Goal: Task Accomplishment & Management: Manage account settings

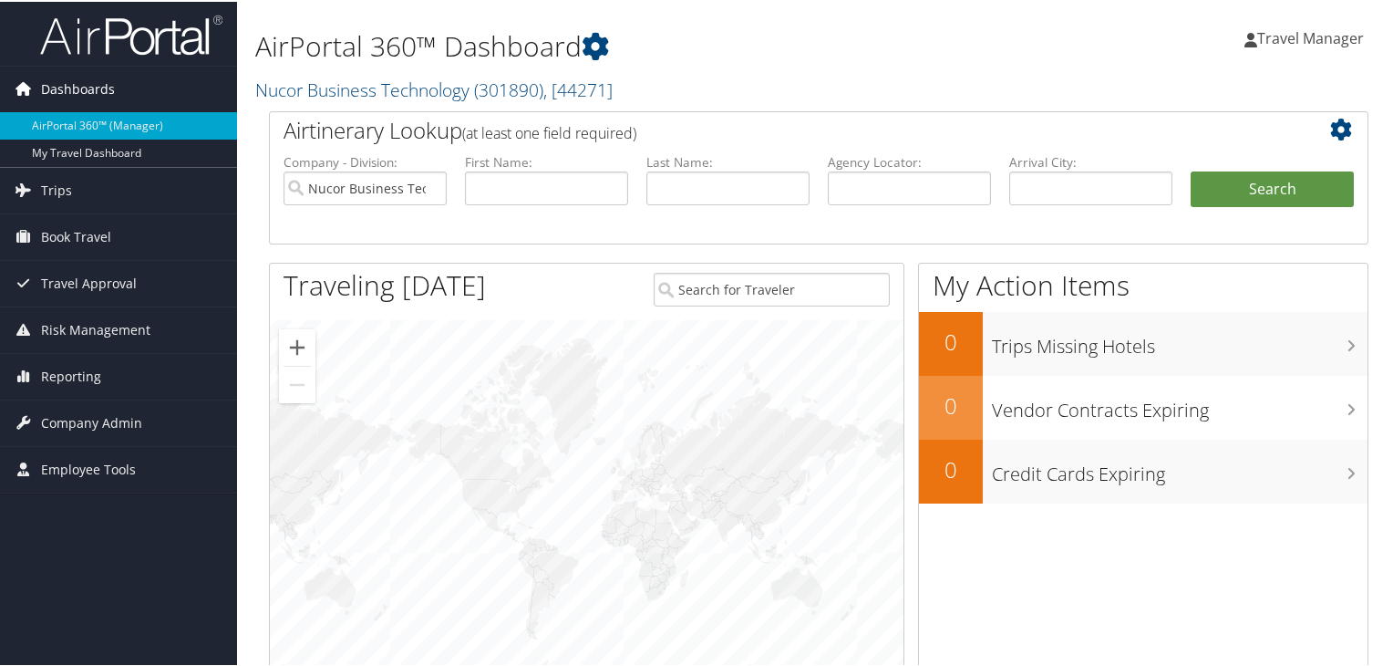
click at [67, 87] on span "Dashboards" at bounding box center [78, 88] width 74 height 46
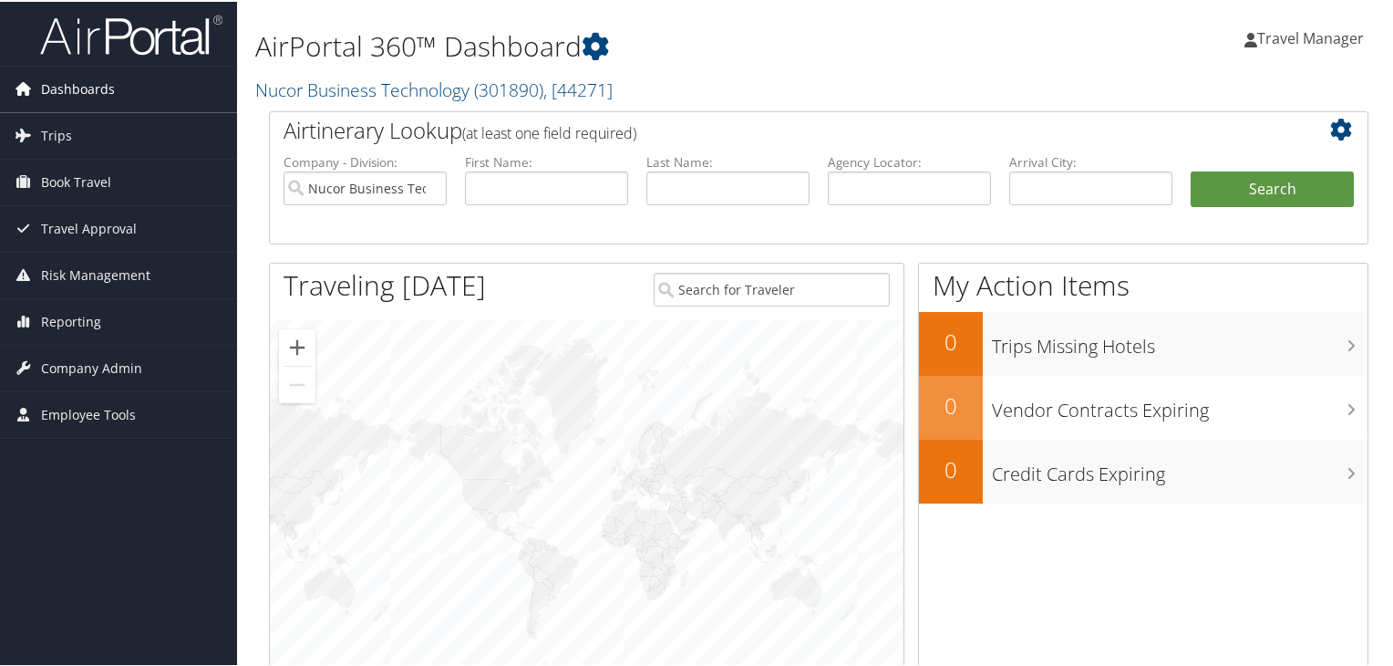
click at [67, 87] on span "Dashboards" at bounding box center [78, 88] width 74 height 46
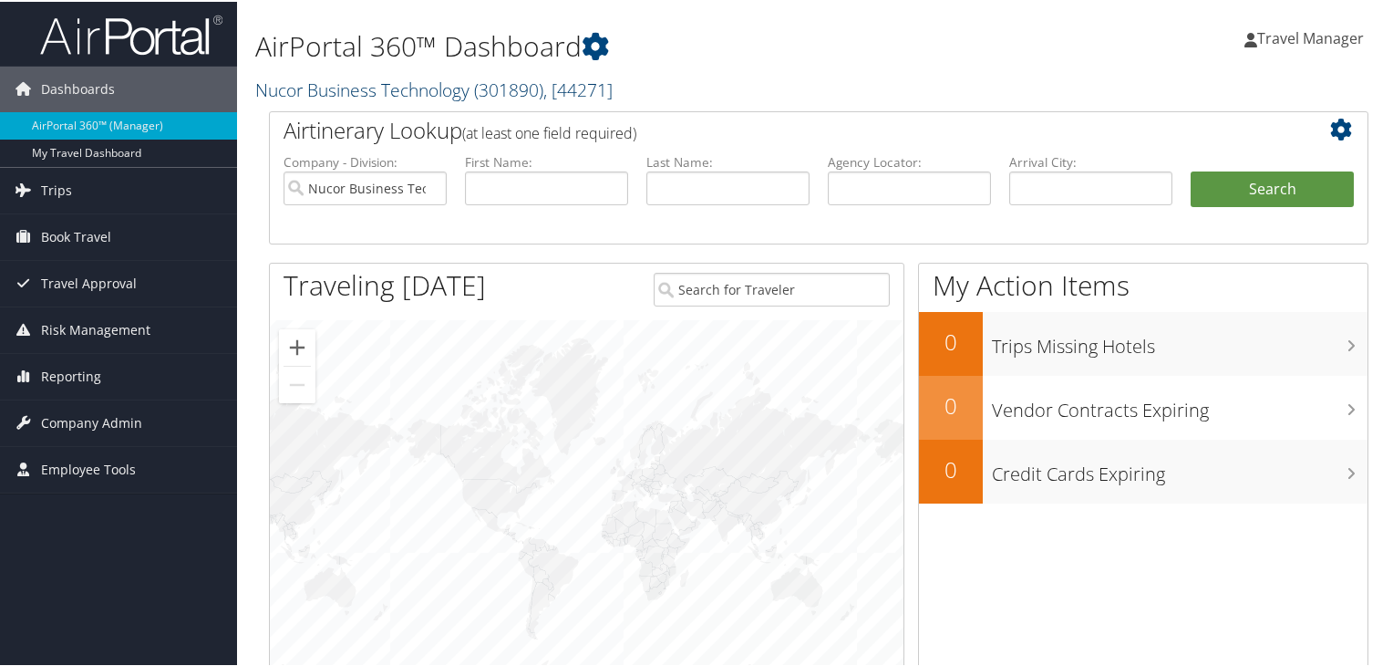
click at [486, 92] on span "( 301890 )" at bounding box center [508, 88] width 69 height 25
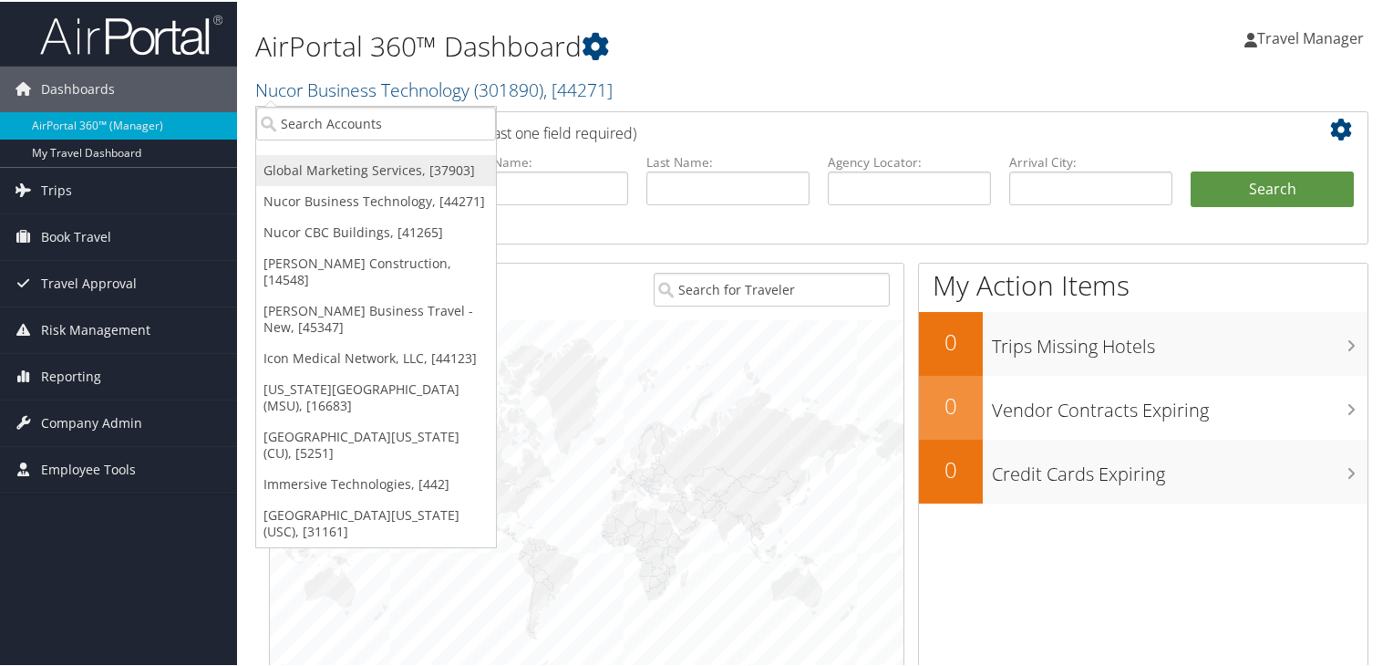
click at [372, 163] on link "Global Marketing Services, [37903]" at bounding box center [376, 168] width 240 height 31
